Goal: Register for event/course

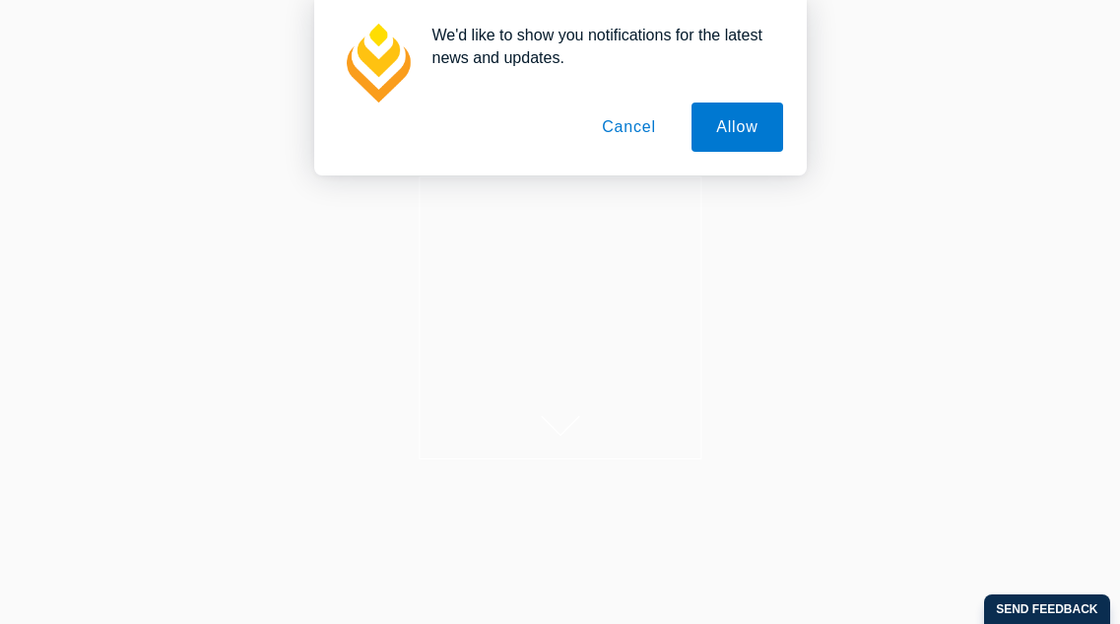
click at [639, 129] on button "Cancel" at bounding box center [628, 126] width 103 height 49
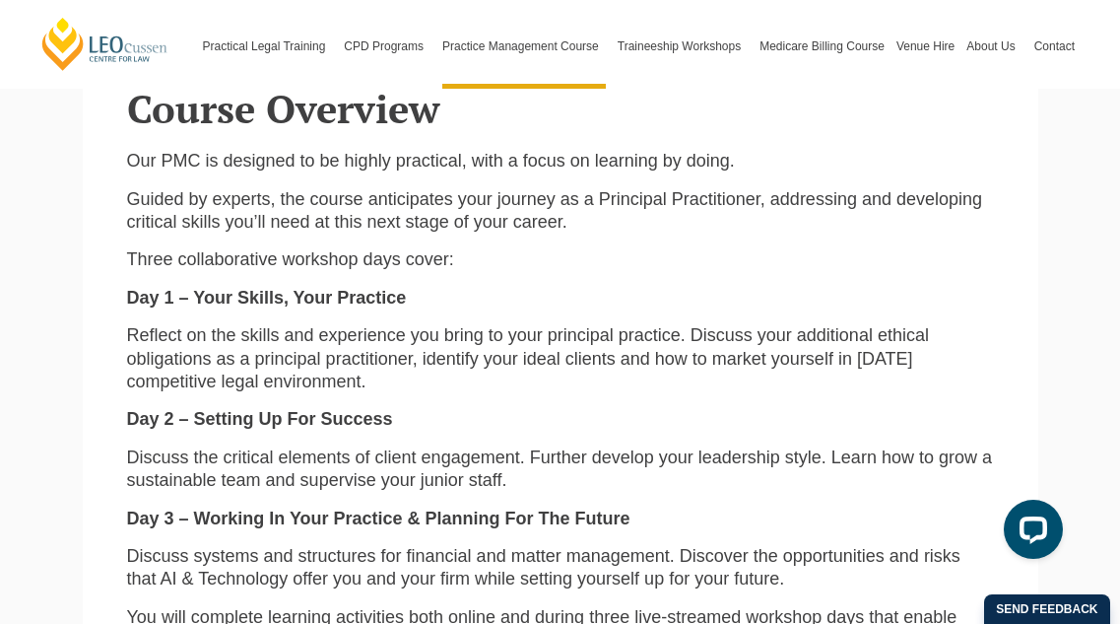
scroll to position [2956, 0]
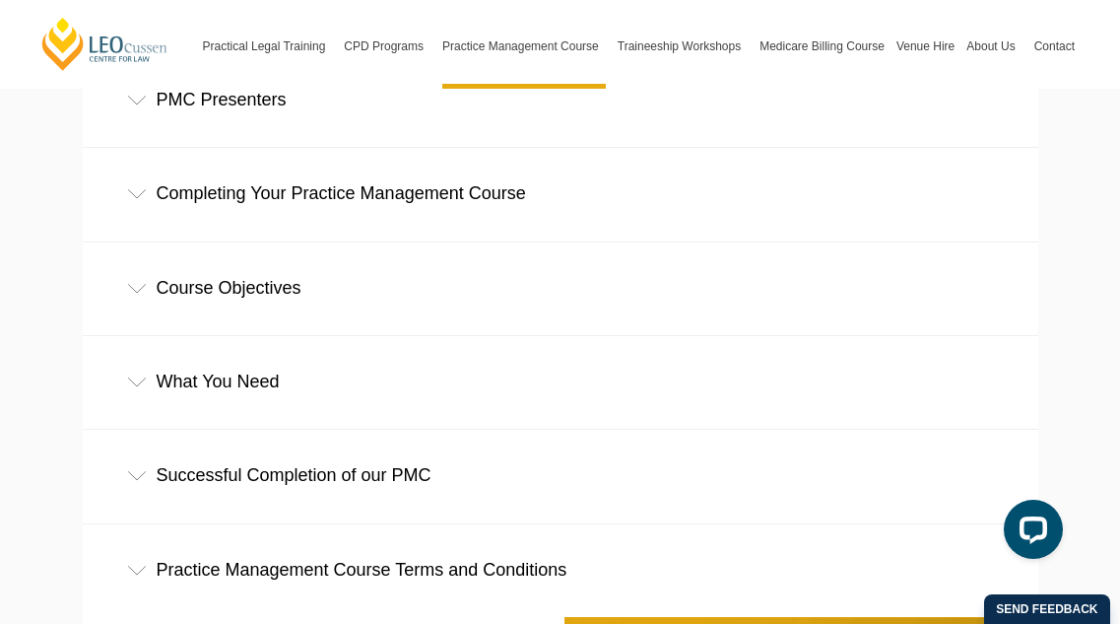
click at [313, 467] on div "Successful Completion of our PMC" at bounding box center [561, 476] width 956 height 92
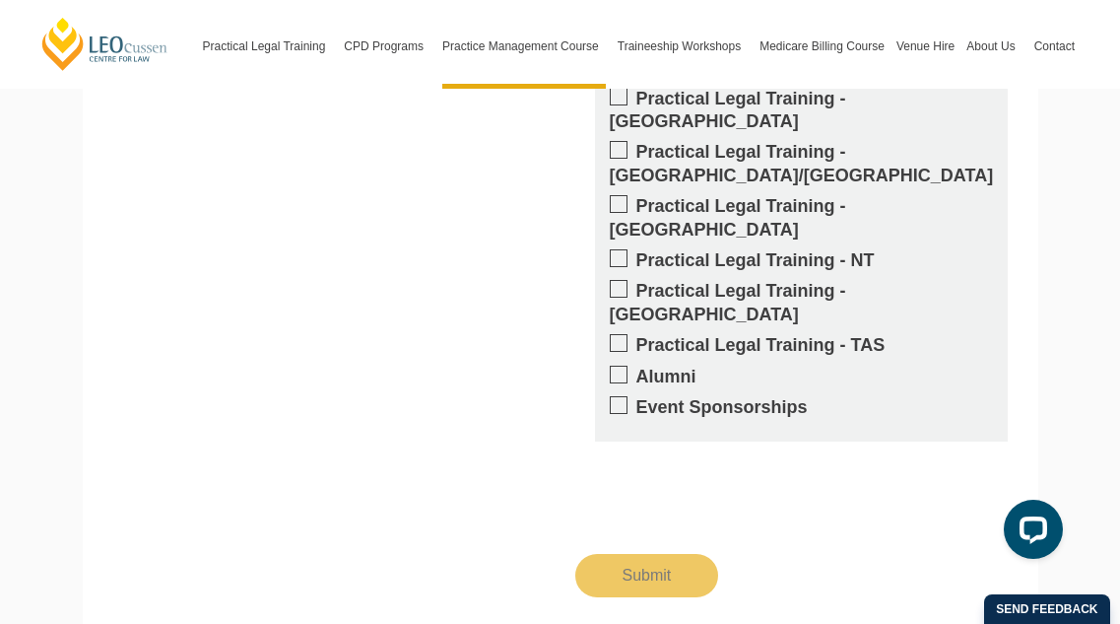
scroll to position [4729, 0]
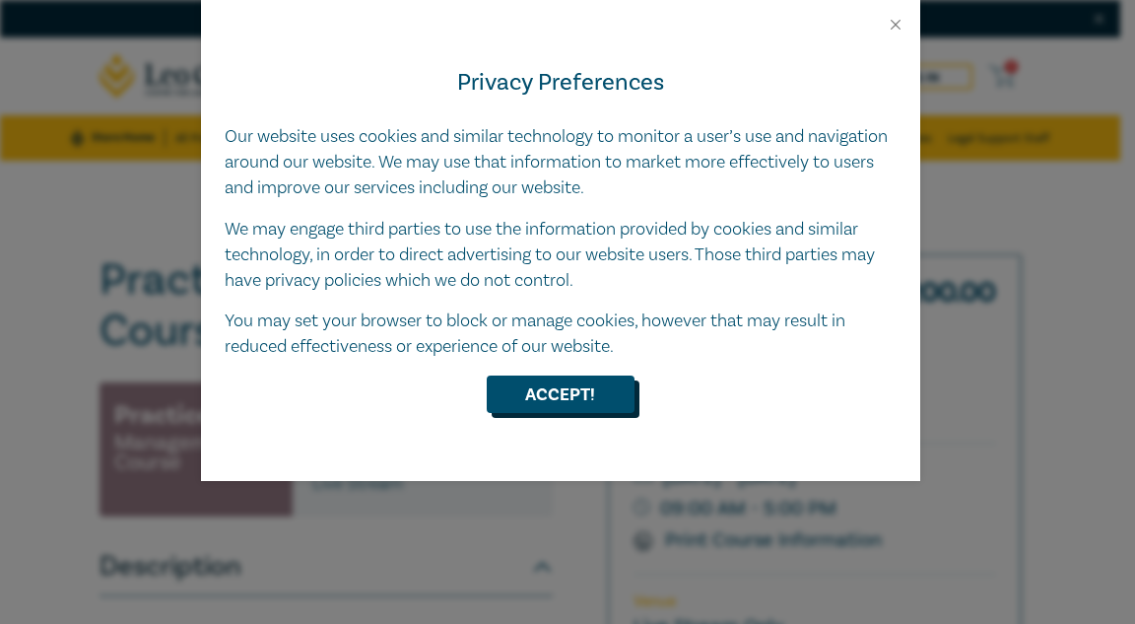
click at [542, 387] on button "Accept!" at bounding box center [561, 393] width 148 height 37
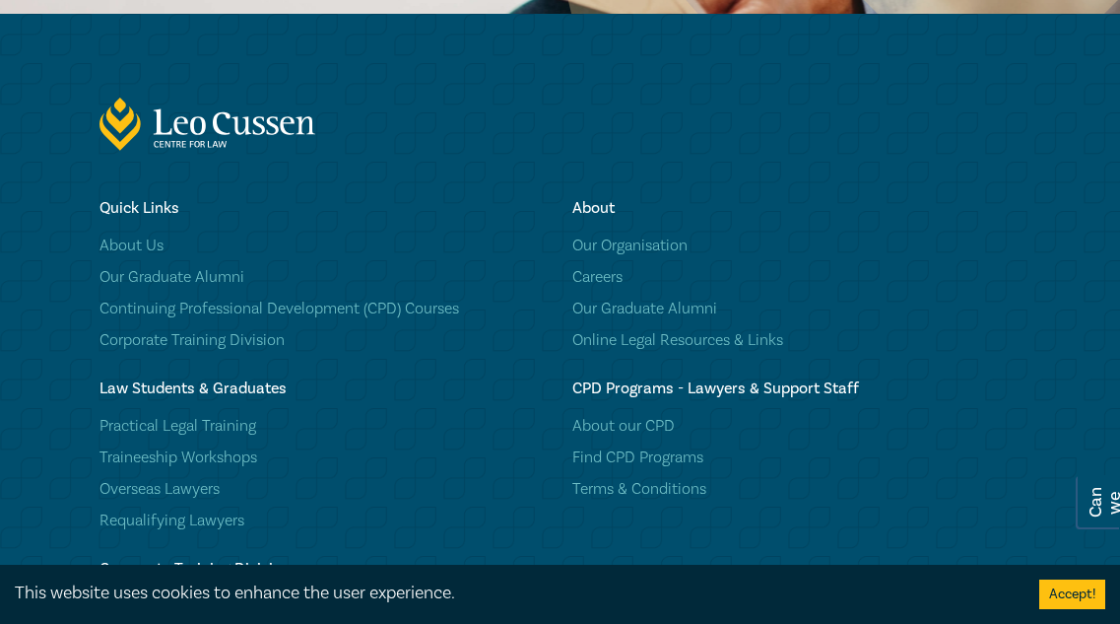
scroll to position [2857, 0]
